Goal: Communication & Community: Connect with others

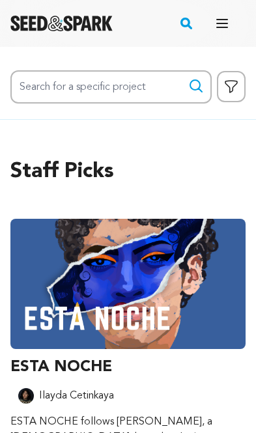
click at [230, 36] on button "Open main menu" at bounding box center [222, 23] width 26 height 26
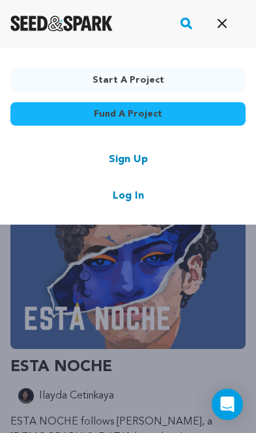
click at [138, 185] on div "Sign Up Log In" at bounding box center [127, 178] width 235 height 52
click at [136, 193] on link "Log In" at bounding box center [128, 196] width 31 height 16
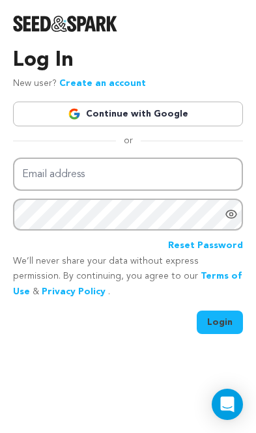
click at [201, 116] on link "Continue with Google" at bounding box center [128, 114] width 230 height 25
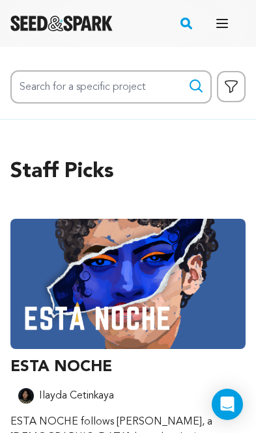
click at [234, 29] on button "Open main menu" at bounding box center [222, 23] width 26 height 26
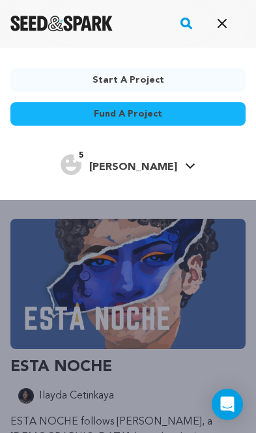
click at [143, 161] on h4 "[PERSON_NAME]" at bounding box center [133, 168] width 88 height 16
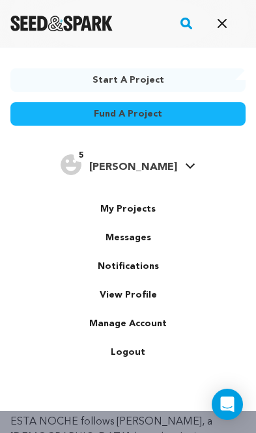
click at [145, 232] on link "Messages" at bounding box center [128, 237] width 146 height 29
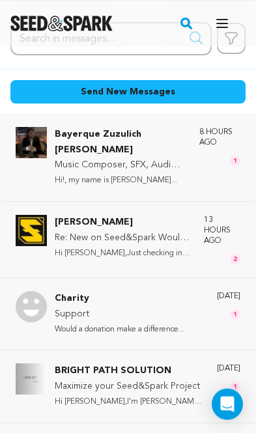
scroll to position [264, 0]
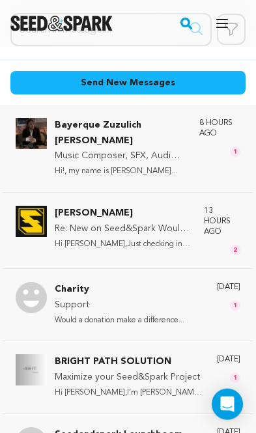
click at [193, 156] on div "Bayerque Zuzulich [PERSON_NAME] Music Composer, SFX, Audio Editor Hi!, my name …" at bounding box center [148, 148] width 186 height 61
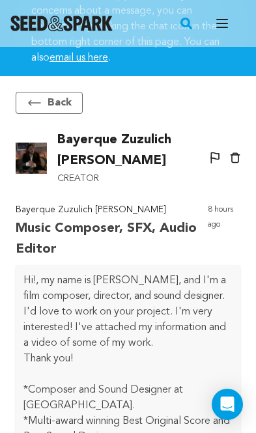
scroll to position [178, 0]
